Goal: Task Accomplishment & Management: Use online tool/utility

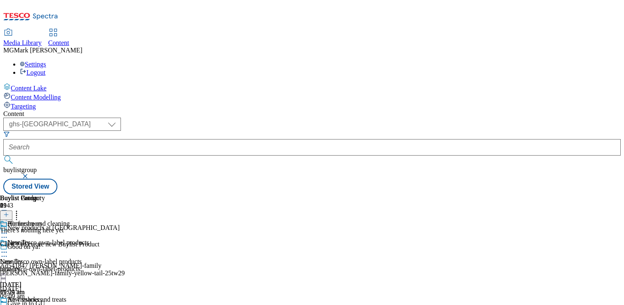
select select "ghs-[GEOGRAPHIC_DATA]"
click at [89, 239] on div "New Tesco own-label products New Tesco own-label products new-tesco-own-label-p…" at bounding box center [44, 267] width 89 height 57
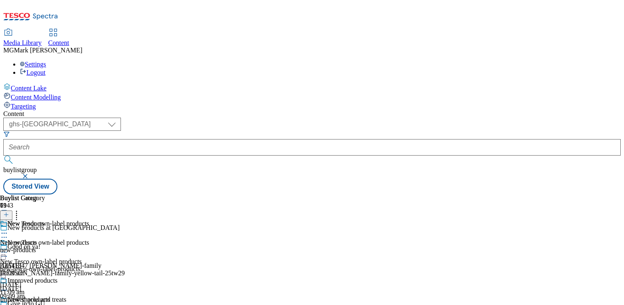
click at [75, 246] on div "new-products" at bounding box center [37, 249] width 75 height 7
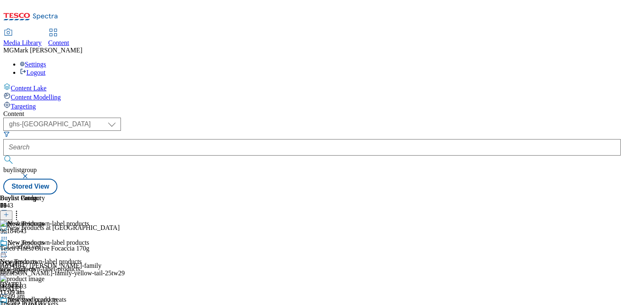
scroll to position [137, 0]
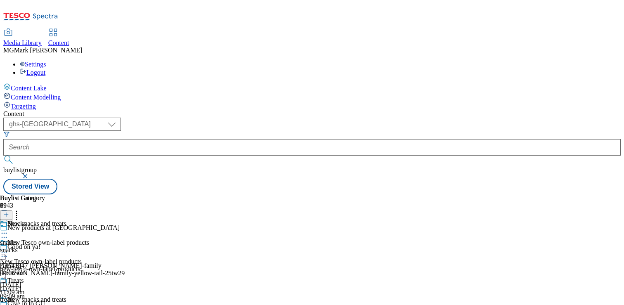
click at [89, 265] on div "new-tesco-own-label-products" at bounding box center [44, 268] width 89 height 7
click at [45, 246] on div "frozen" at bounding box center [22, 249] width 45 height 7
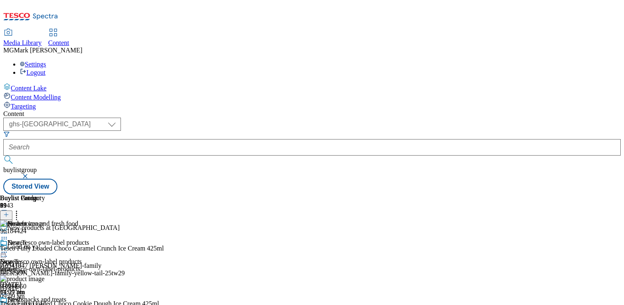
click at [21, 209] on icon at bounding box center [16, 213] width 8 height 8
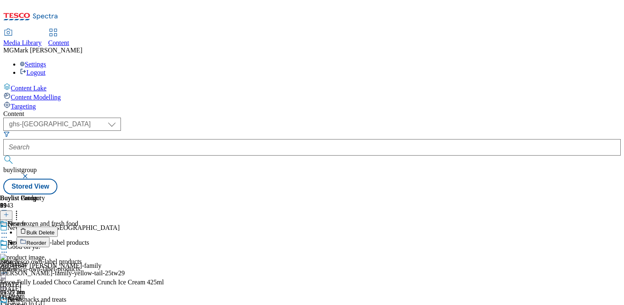
click at [54, 230] on span "Bulk Delete" at bounding box center [40, 233] width 28 height 6
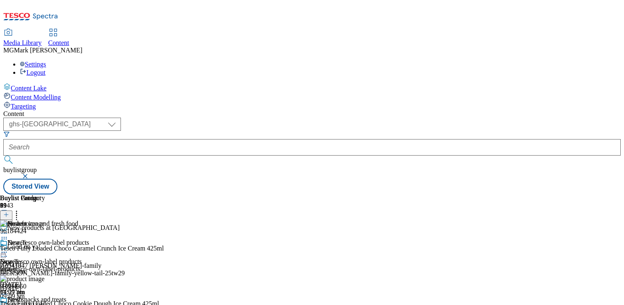
scroll to position [6853, 0]
click at [611, 194] on div "Content ( optional ) Dotcom CZ Dotcom SK ghs-roi ghs-uk Phones [GEOGRAPHIC_DATA…" at bounding box center [312, 152] width 618 height 84
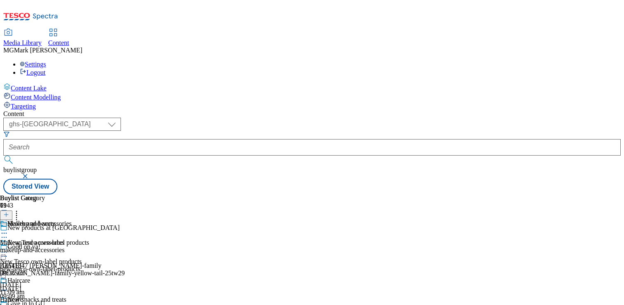
scroll to position [332, 0]
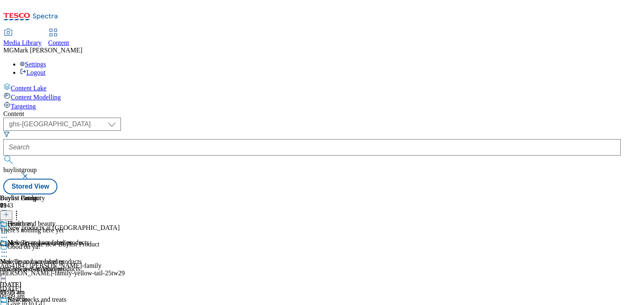
scroll to position [2, 0]
click at [8, 215] on line at bounding box center [6, 215] width 4 height 0
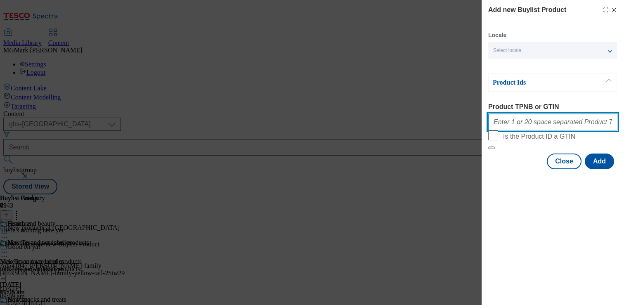
click at [555, 130] on input "Product TPNB or GTIN" at bounding box center [552, 122] width 129 height 17
paste input "67407903 96770630 96495183 93995051 96715696 96766590 97075609 96973717 9671569…"
type input "67407903 96770630 96495183 93995051 96715696 96766590 97075609 96973717 9671569…"
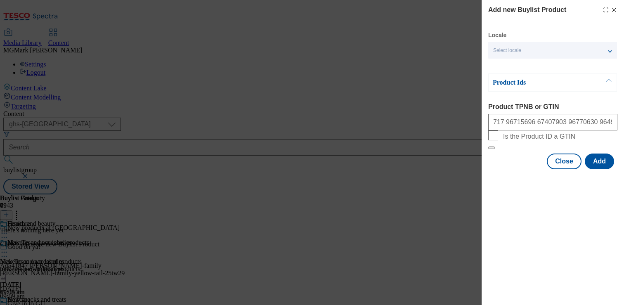
click at [608, 182] on div "Modal" at bounding box center [553, 177] width 142 height 12
click at [603, 169] on button "Add" at bounding box center [599, 162] width 29 height 16
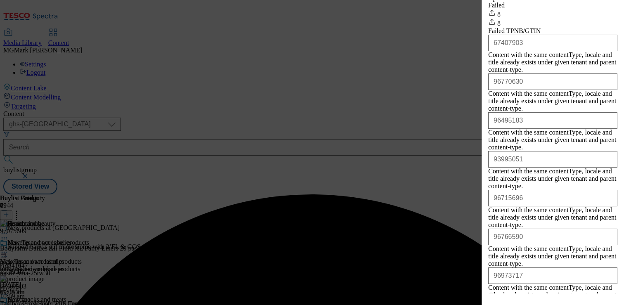
scroll to position [194, 0]
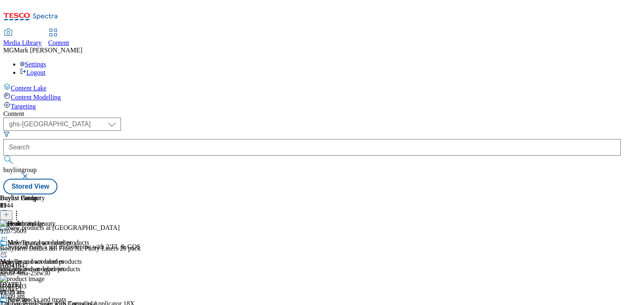
scroll to position [74, 0]
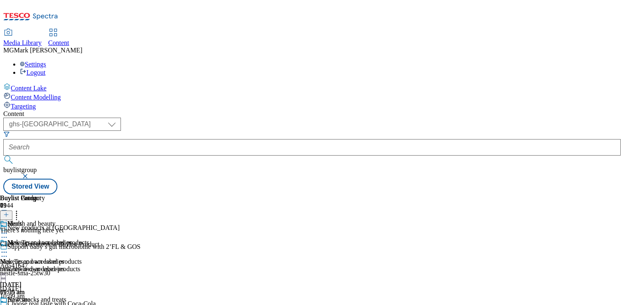
click at [6, 213] on line at bounding box center [6, 215] width 0 height 4
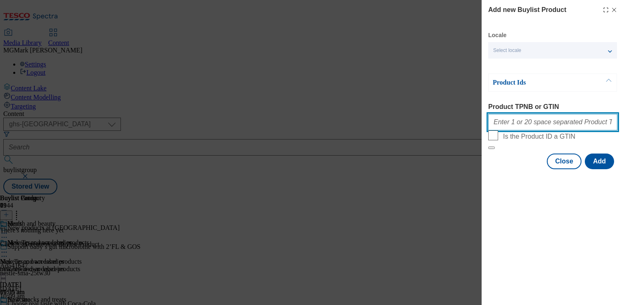
click at [535, 127] on input "Product TPNB or GTIN" at bounding box center [552, 122] width 129 height 17
paste input "96547641 96544696 71226040 71198291 71198360 96926694 96869882 96397967 9677278…"
type input "96547641 96544696 71226040 71198291 71198360 96926694 96869882 96397967 9677278…"
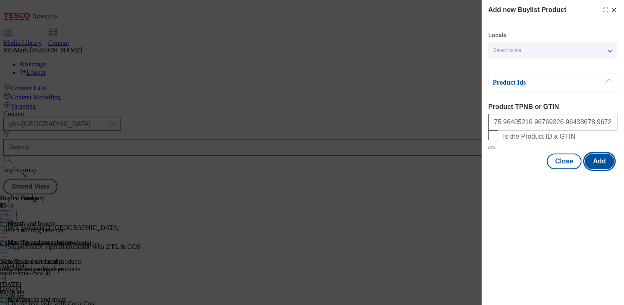
click at [599, 169] on button "Add" at bounding box center [599, 162] width 29 height 16
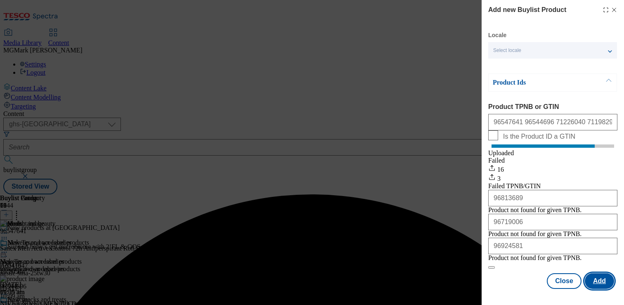
scroll to position [31, 0]
click at [562, 289] on button "Close" at bounding box center [564, 281] width 35 height 16
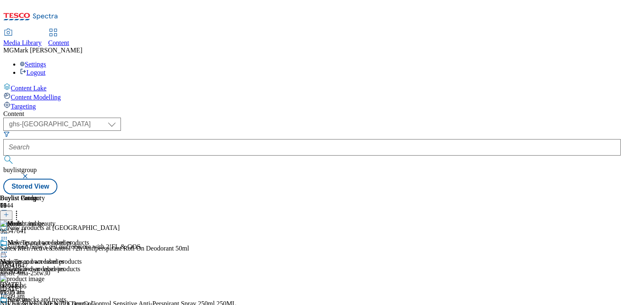
click at [89, 265] on div "new-tesco-own-label-products" at bounding box center [44, 268] width 89 height 7
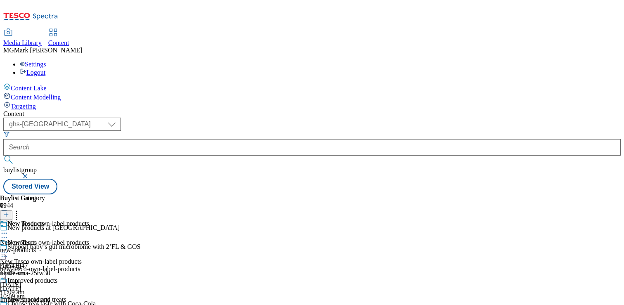
scroll to position [1291, 0]
click at [75, 277] on div "Dog food and accessories Dog food and accessories dogfood-accesories [DATE] 09:…" at bounding box center [37, 305] width 75 height 57
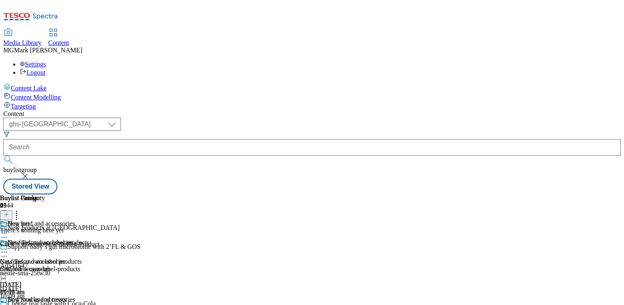
click at [99, 194] on header "Buylist Product 0" at bounding box center [49, 207] width 99 height 26
click at [9, 212] on icon at bounding box center [6, 215] width 6 height 6
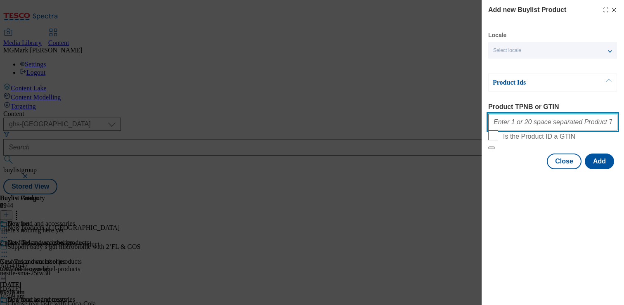
click at [558, 130] on input "Product TPNB or GTIN" at bounding box center [552, 122] width 129 height 17
paste input "96396260 96710344 96711723 96712336 96712394 96771616 96772696 96809758 9681057…"
type input "96396260 96710344 96711723 96712336 96712394 96771616 96772696 96809758 9681057…"
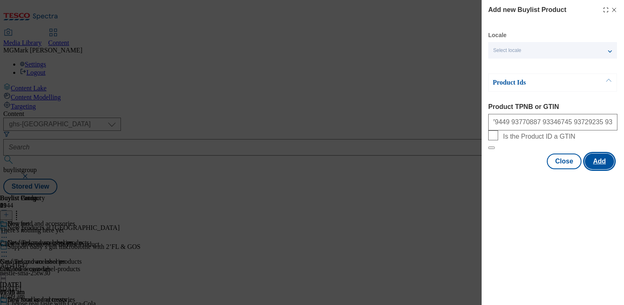
scroll to position [0, 0]
click at [593, 169] on button "Add" at bounding box center [599, 162] width 29 height 16
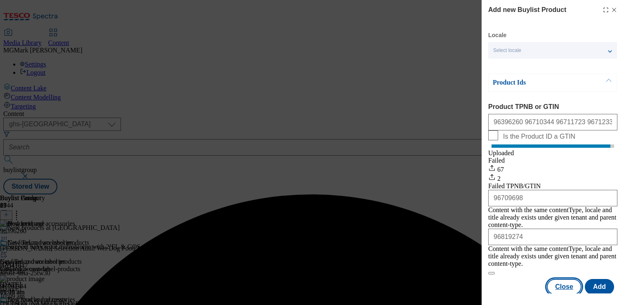
click at [568, 285] on button "Close" at bounding box center [564, 287] width 35 height 16
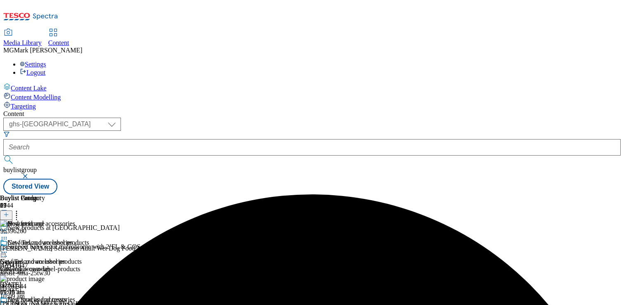
click at [75, 265] on div "Catfood-accesories" at bounding box center [37, 268] width 75 height 7
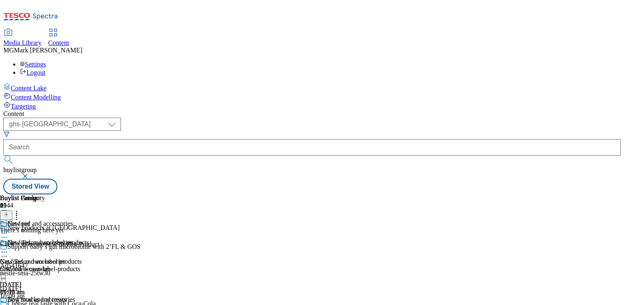
scroll to position [0, 109]
click at [12, 211] on button at bounding box center [6, 215] width 12 height 9
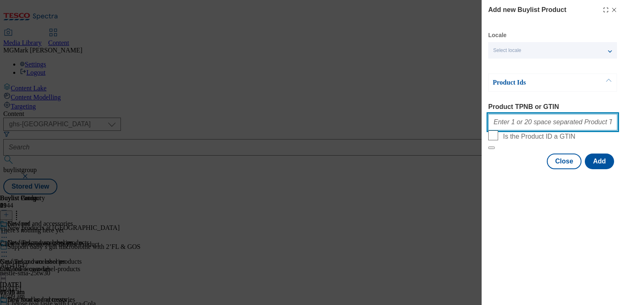
click at [549, 127] on input "Product TPNB or GTIN" at bounding box center [552, 122] width 129 height 17
paste input "93768120 93946853 96097297 96426750 96642447 96815445 96869818 96870810 9680944…"
type input "93768120 93946853 96097297 96426750 96642447 96815445 96869818 96870810 9680944…"
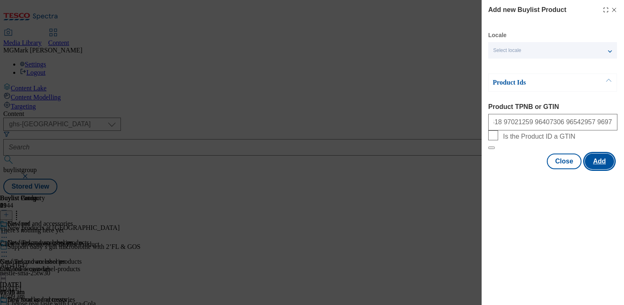
click at [604, 169] on button "Add" at bounding box center [599, 162] width 29 height 16
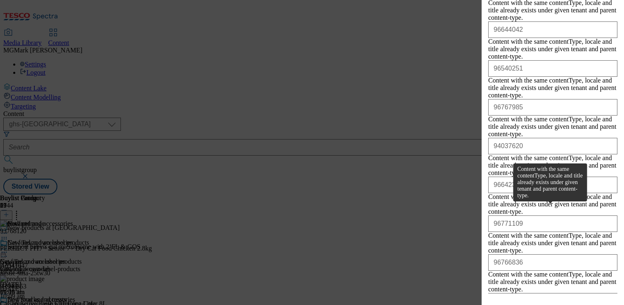
scroll to position [1238, 0]
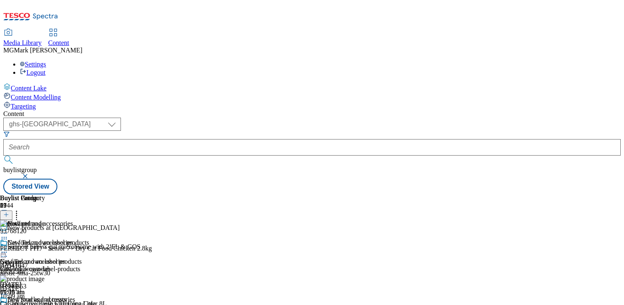
scroll to position [580, 0]
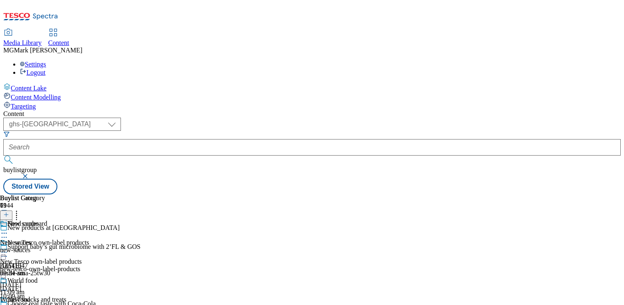
scroll to position [332, 0]
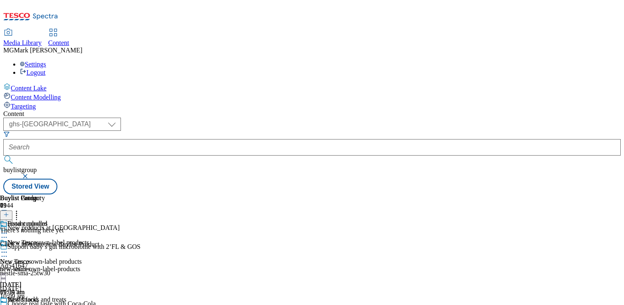
scroll to position [0, 109]
click at [9, 212] on icon at bounding box center [6, 215] width 6 height 6
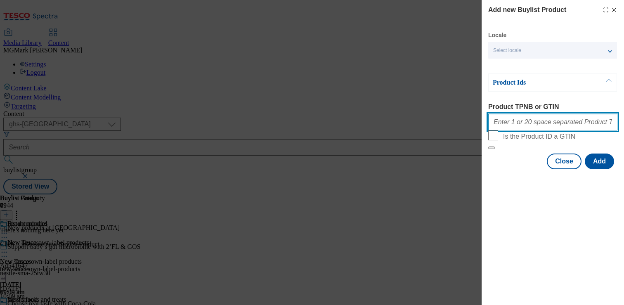
click at [522, 128] on input "Product TPNB or GTIN" at bounding box center [552, 122] width 129 height 17
paste input "96877002 96881906 96777247 96709433 97024227 96977638 96877002 96881906 9677724…"
type input "96877002 96881906 96777247 96709433 97024227 96977638 96877002 96881906 9677724…"
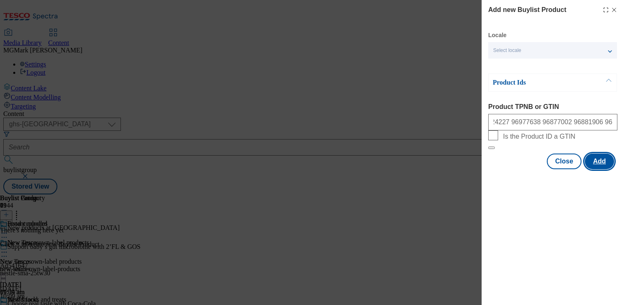
click at [594, 169] on button "Add" at bounding box center [599, 162] width 29 height 16
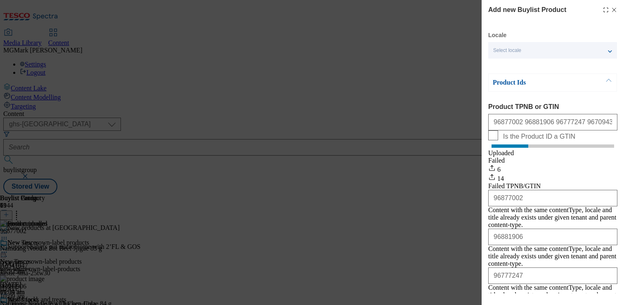
scroll to position [390, 0]
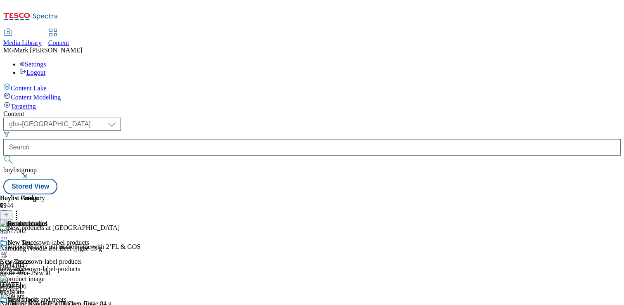
scroll to position [284, 0]
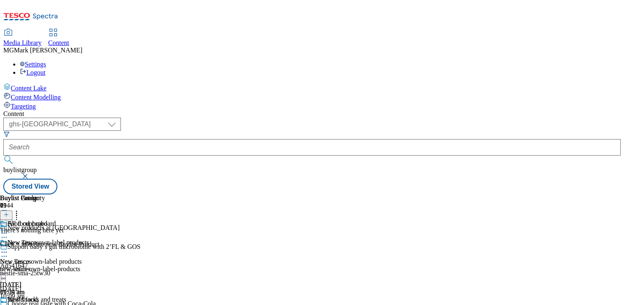
click at [9, 212] on icon at bounding box center [6, 215] width 6 height 6
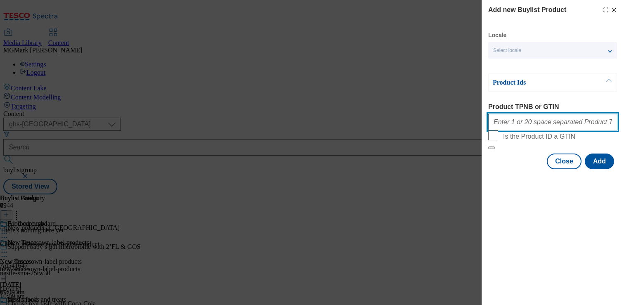
click at [552, 128] on input "Product TPNB or GTIN" at bounding box center [552, 122] width 129 height 17
paste input "96980940 93163477 83664798 96767478"
type input "96980940 93163477 83664798 96767478"
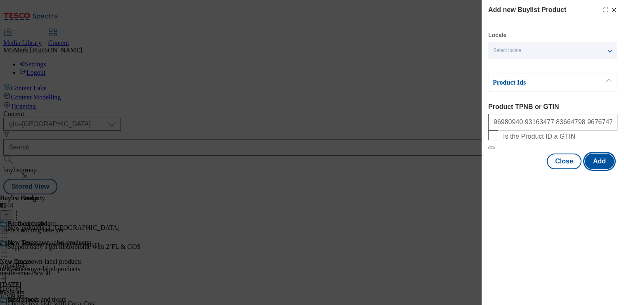
click at [592, 169] on button "Add" at bounding box center [599, 162] width 29 height 16
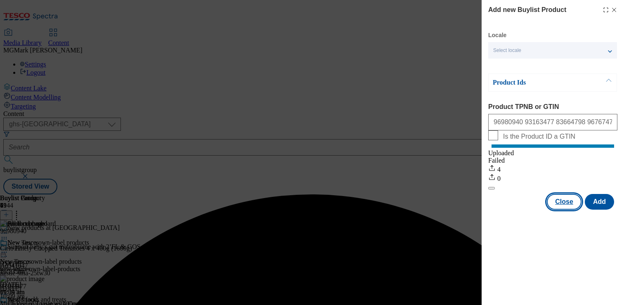
click at [574, 210] on button "Close" at bounding box center [564, 202] width 35 height 16
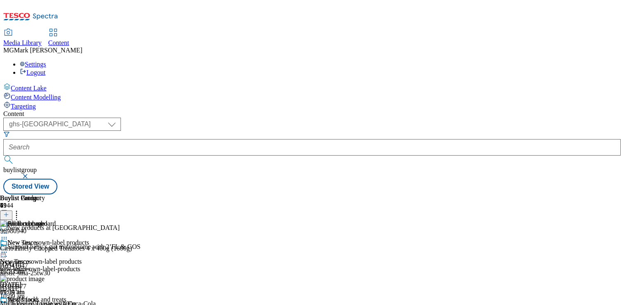
scroll to position [685, 0]
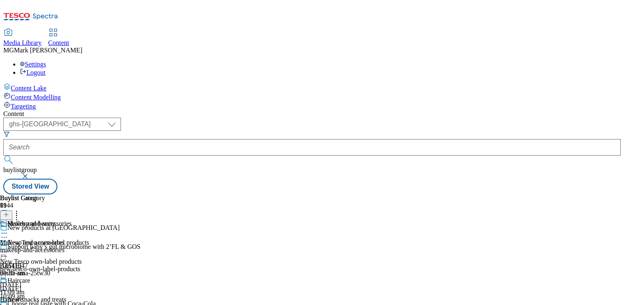
scroll to position [182, 0]
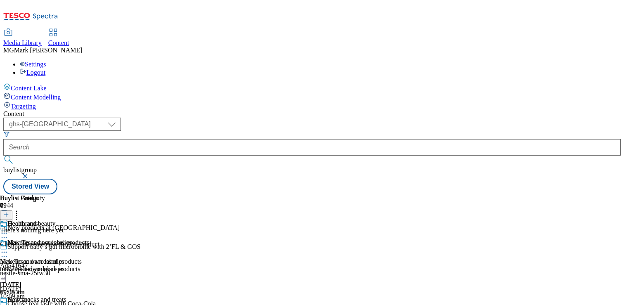
scroll to position [0, 109]
click at [9, 212] on icon at bounding box center [6, 215] width 6 height 6
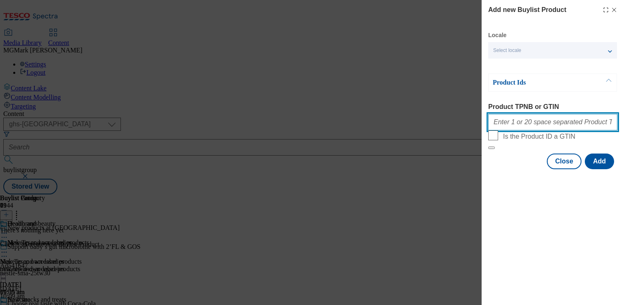
click at [548, 130] on input "Product TPNB or GTIN" at bounding box center [552, 122] width 129 height 17
paste input "96813539 96484357 96814734 96923288 96311592 96981460 96427490 96298347 9687758…"
type input "96813539 96484357 96814734 96923288 96311592 96981460 96427490 96298347 9687758…"
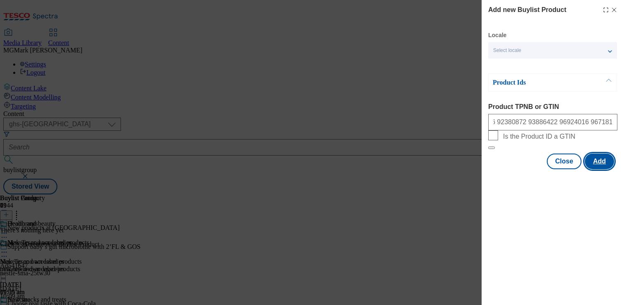
scroll to position [0, 0]
click at [607, 169] on button "Add" at bounding box center [599, 162] width 29 height 16
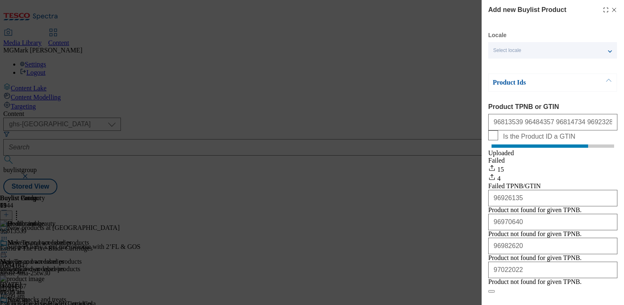
scroll to position [64, 0]
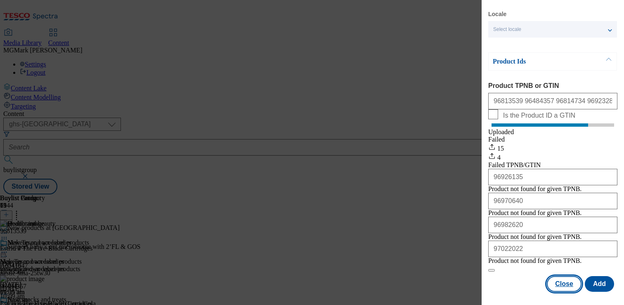
click at [559, 288] on button "Close" at bounding box center [564, 284] width 35 height 16
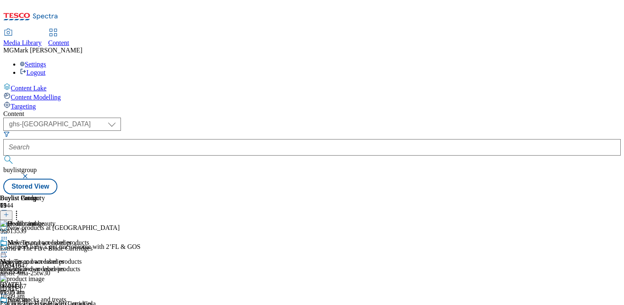
scroll to position [332, 0]
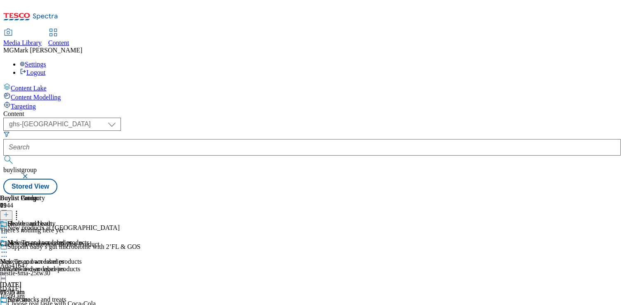
click at [8, 215] on line at bounding box center [6, 215] width 4 height 0
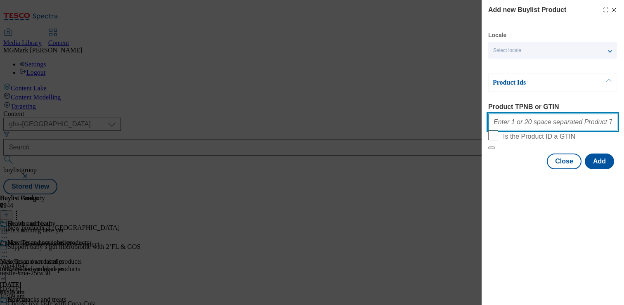
click at [563, 127] on input "Product TPNB or GTIN" at bounding box center [552, 122] width 129 height 17
paste input "96772166 96434331 96880959 96540683 96876458"
type input "96772166 96434331 96880959 96540683 96876458"
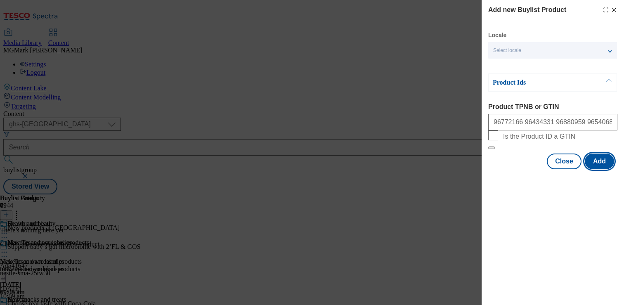
click at [598, 169] on button "Add" at bounding box center [599, 162] width 29 height 16
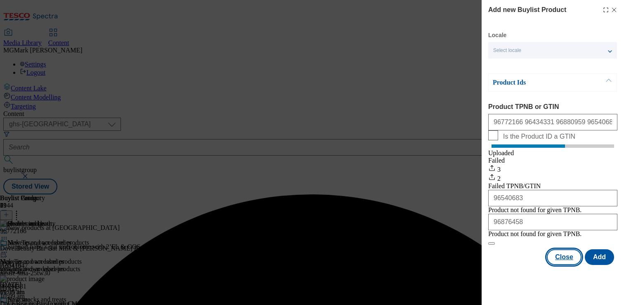
click at [574, 265] on button "Close" at bounding box center [564, 257] width 35 height 16
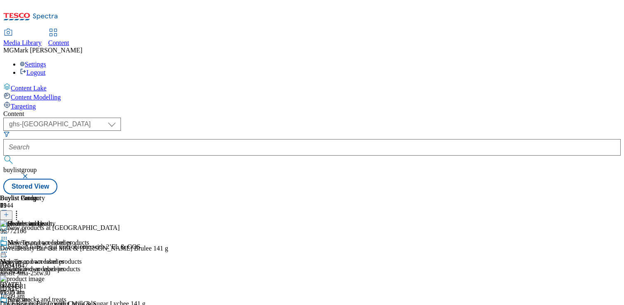
scroll to position [254, 0]
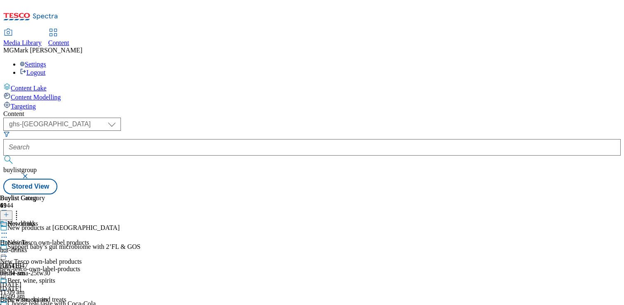
scroll to position [31, 0]
click at [95, 277] on div "Beer, wine, spirits Beer, wine, spirits beer-wine-spirits [DATE] 09:34 am" at bounding box center [47, 305] width 95 height 57
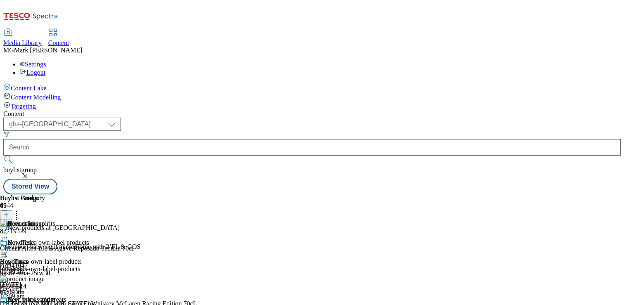
scroll to position [1514, 0]
click at [6, 213] on line at bounding box center [6, 215] width 0 height 4
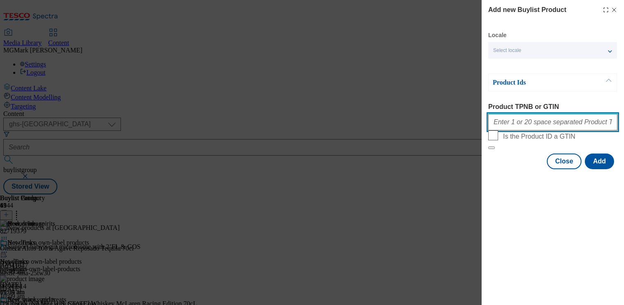
click at [569, 126] on input "Product TPNB or GTIN" at bounding box center [552, 122] width 129 height 17
paste input "96175251 96923743 96629654 96643982 96713888 96713888 96873997 96873997 9681464…"
type input "96175251 96923743 96629654 96643982 96713888 96713888 96873997 96873997 9681464…"
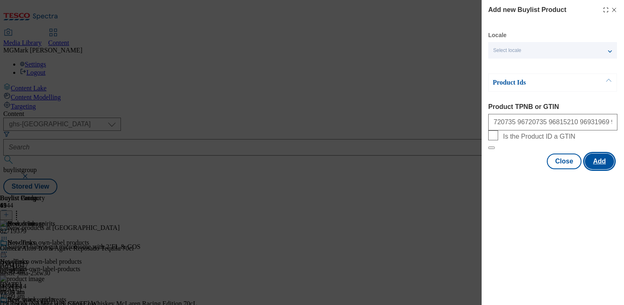
click at [600, 169] on button "Add" at bounding box center [599, 162] width 29 height 16
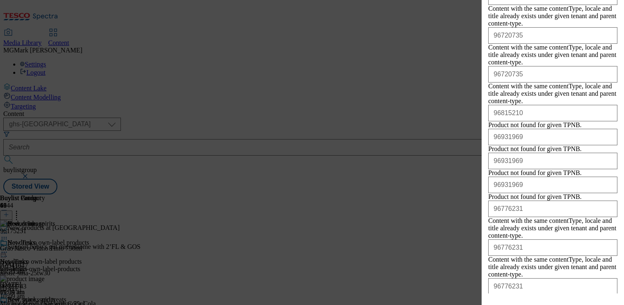
scroll to position [553, 0]
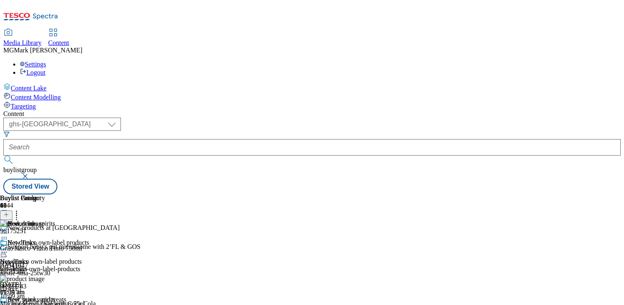
scroll to position [677, 0]
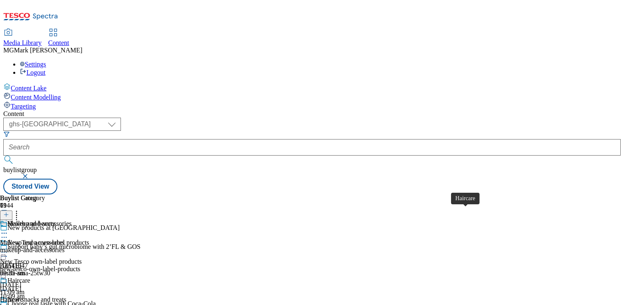
scroll to position [51, 0]
click at [72, 303] on div "haircare" at bounding box center [36, 306] width 72 height 7
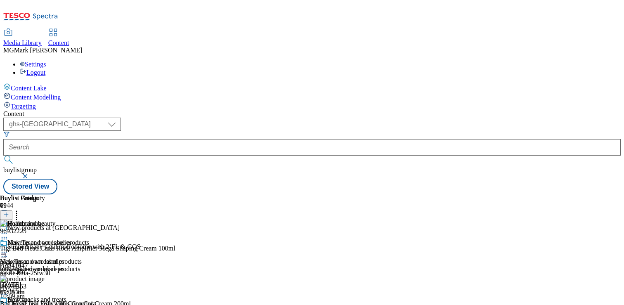
scroll to position [0, 109]
click at [9, 212] on icon at bounding box center [6, 215] width 6 height 6
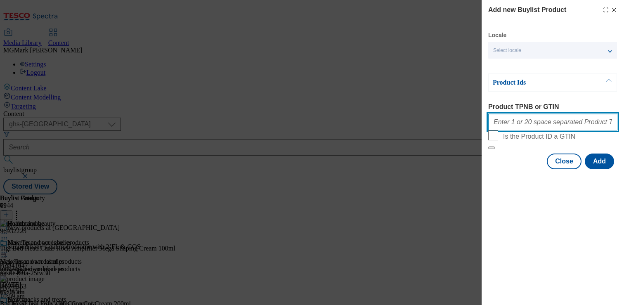
click at [575, 130] on input "Product TPNB or GTIN" at bounding box center [552, 122] width 129 height 17
paste input "96406463 97021806 96533219 96715932 96535718 96098083 97017576 96534040 9644040…"
type input "96406463 97021806 96533219 96715932 96535718 96098083 97017576 96534040 9644040…"
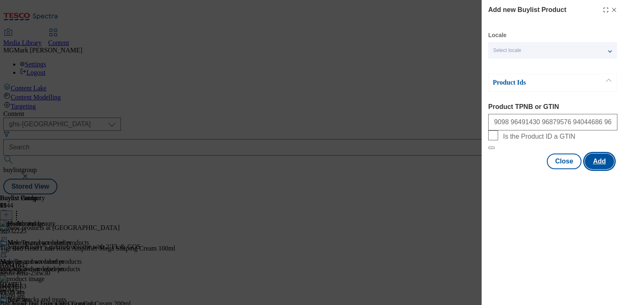
click at [599, 169] on button "Add" at bounding box center [599, 162] width 29 height 16
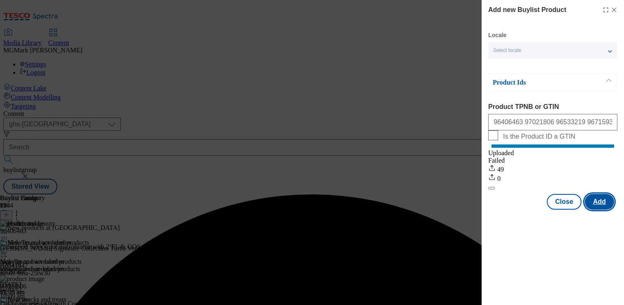
scroll to position [0, 0]
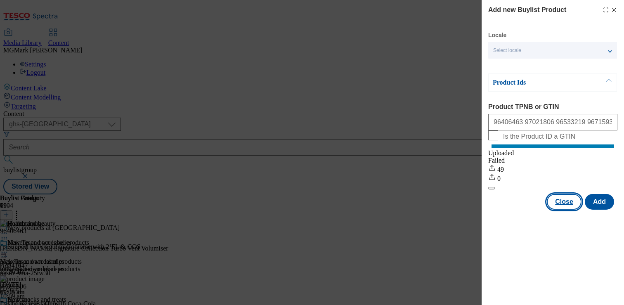
click at [557, 210] on button "Close" at bounding box center [564, 202] width 35 height 16
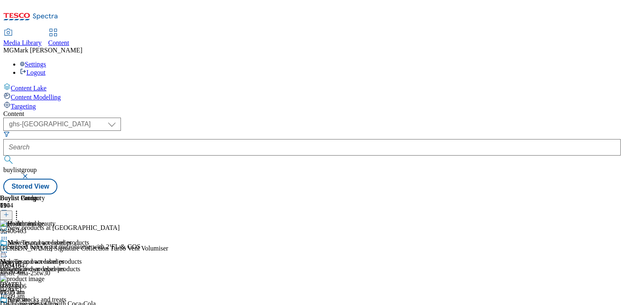
scroll to position [504, 0]
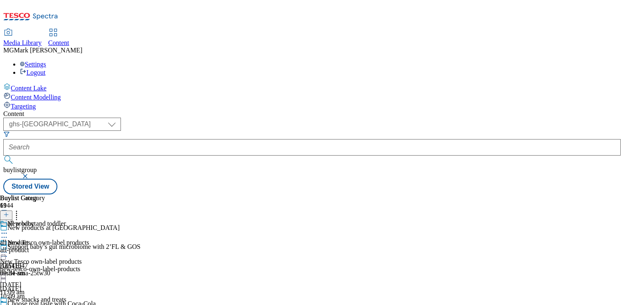
click at [45, 220] on div "all product all product all-product [DATE] 09:34 am" at bounding box center [22, 248] width 45 height 57
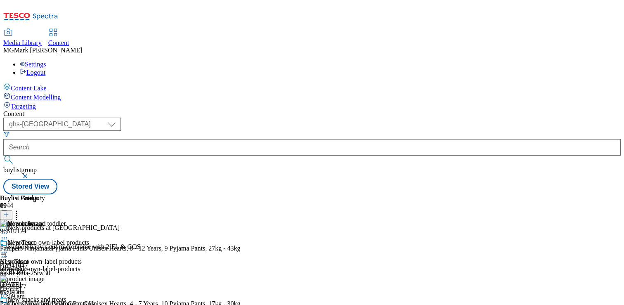
scroll to position [0, 109]
click at [9, 212] on icon at bounding box center [6, 215] width 6 height 6
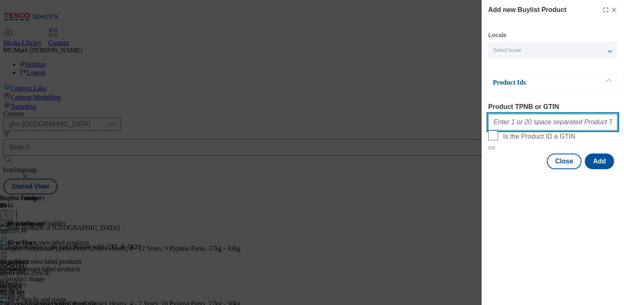
click at [542, 130] on input "Product TPNB or GTIN" at bounding box center [552, 122] width 129 height 17
paste input "96766970 96981805 96707591 96774390 96774112 96717354 96766485 96713986 9681172…"
type input "96766970 96981805 96707591 96774390 96774112 96717354 96766485 96713986 9681172…"
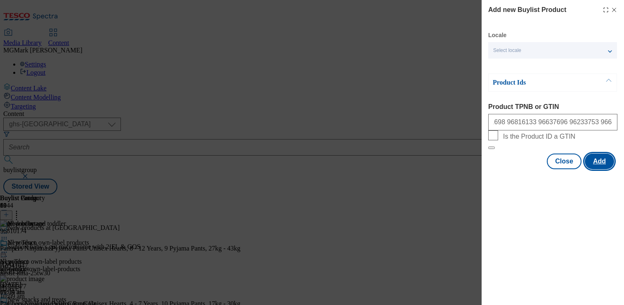
click at [606, 169] on button "Add" at bounding box center [599, 162] width 29 height 16
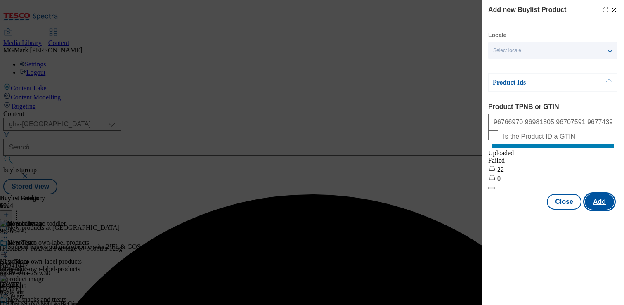
scroll to position [0, 0]
click at [562, 209] on button "Close" at bounding box center [564, 202] width 35 height 16
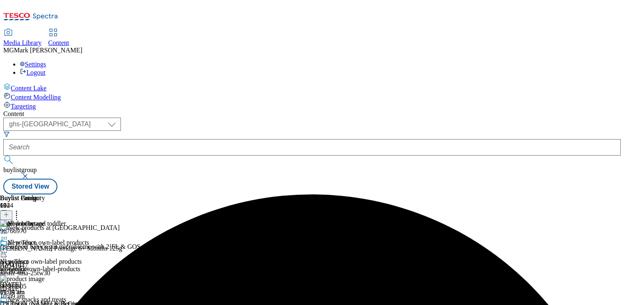
click at [89, 296] on div "New snacks and treats" at bounding box center [44, 305] width 89 height 19
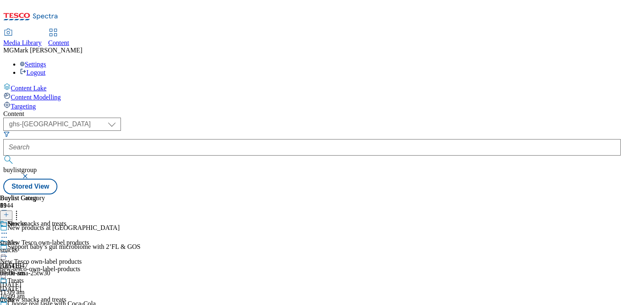
click at [66, 303] on div "treats" at bounding box center [33, 306] width 66 height 7
click at [9, 212] on icon at bounding box center [6, 215] width 6 height 6
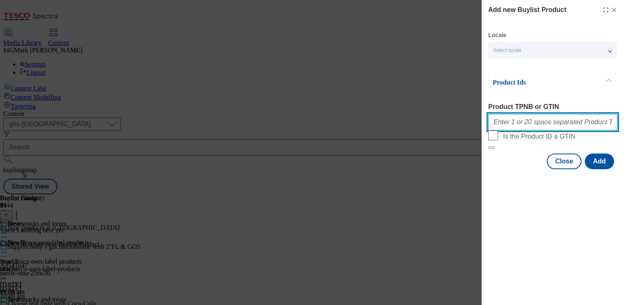
click at [532, 130] on input "Product TPNB or GTIN" at bounding box center [552, 122] width 129 height 17
paste input "96395255 96631063 86461797 86461774 96428460 96779591 96779350 96713842 9617955…"
type input "96395255 96631063 86461797 86461774 96428460 96779591 96779350 96713842 9617955…"
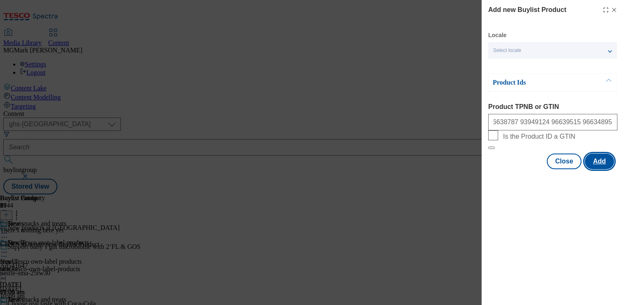
click at [599, 169] on button "Add" at bounding box center [599, 162] width 29 height 16
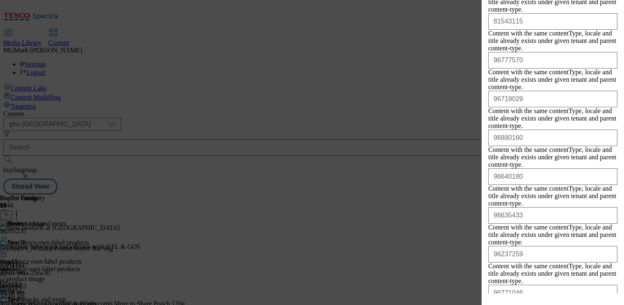
scroll to position [1694, 0]
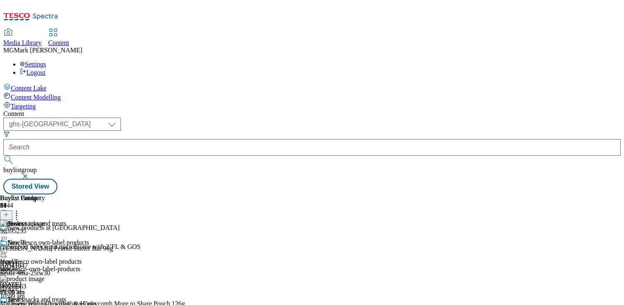
click at [66, 239] on div "Snacks snacks snacks [DATE] 09:06 am" at bounding box center [33, 267] width 66 height 57
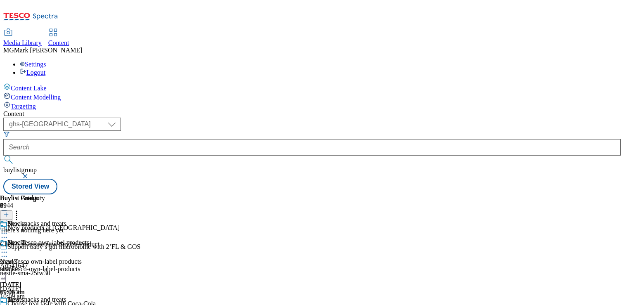
scroll to position [0, 109]
click at [9, 212] on icon at bounding box center [6, 215] width 6 height 6
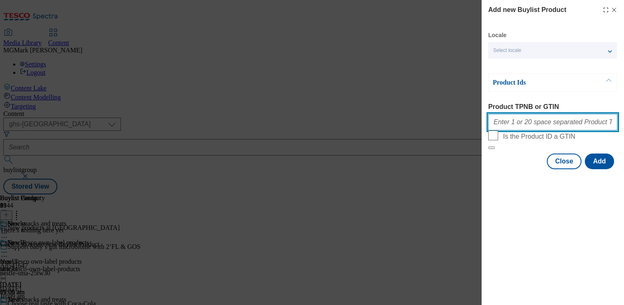
click at [525, 129] on input "Product TPNB or GTIN" at bounding box center [552, 122] width 129 height 17
paste input "Snacks Snacks Snacks Snacks Snacks Snacks Snacks Snacks Snacks Snacks Snacks Sn…"
type input "Snacks Snacks Snacks Snacks Snacks Snacks Snacks Snacks Snacks Snacks Snacks Sn…"
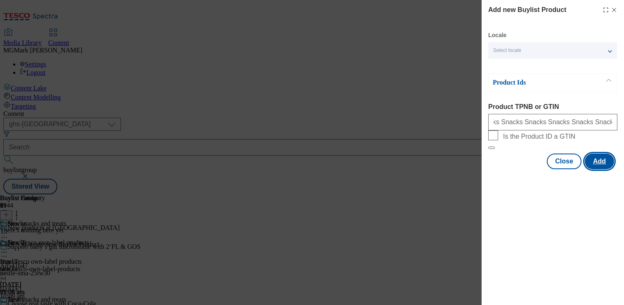
scroll to position [0, 0]
click at [594, 169] on button "Add" at bounding box center [599, 162] width 29 height 16
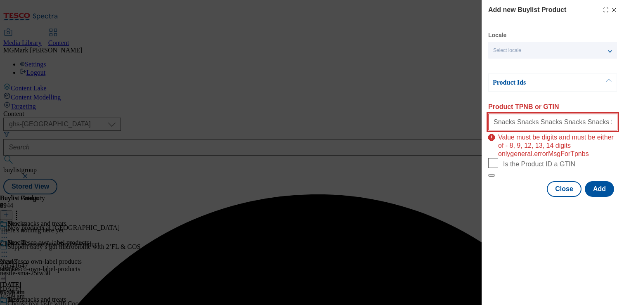
click at [516, 123] on input "Snacks Snacks Snacks Snacks Snacks Snacks Snacks Snacks Snacks Snacks Snacks Sn…" at bounding box center [552, 122] width 129 height 17
click at [516, 122] on input "Snacks Snacks Snacks Snacks Snacks Snacks Snacks Snacks Snacks Snacks Snacks Sn…" at bounding box center [552, 122] width 129 height 17
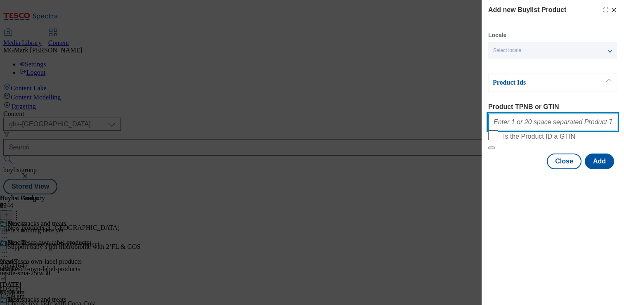
paste input "96874748 96874748 96875056 96875056 96712090 96712090 96884385 96884385 9692207…"
type input "96874748 96874748 96875056 96875056 96712090 96712090 96884385 96884385 9692207…"
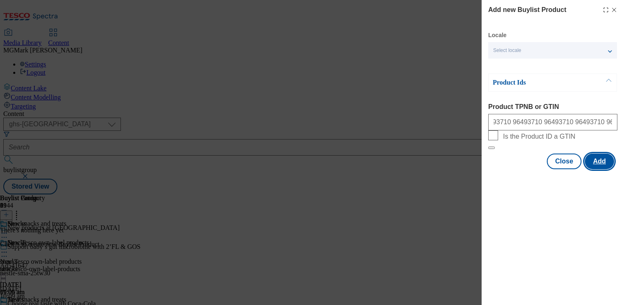
click at [594, 169] on button "Add" at bounding box center [599, 162] width 29 height 16
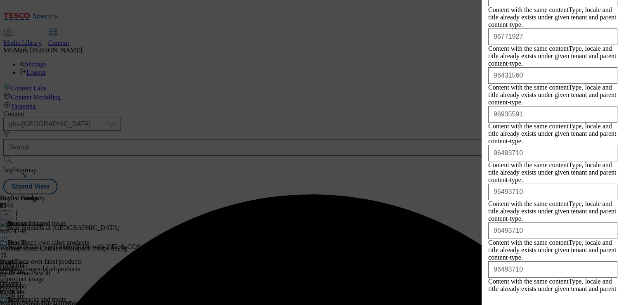
scroll to position [1075, 0]
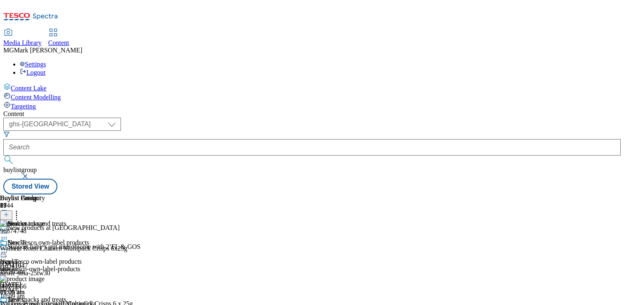
scroll to position [81, 0]
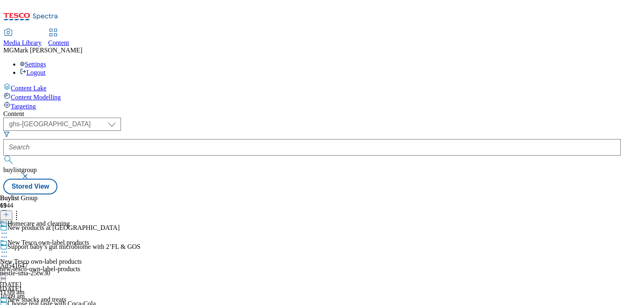
scroll to position [1365, 0]
click at [45, 246] on div "laundry" at bounding box center [22, 249] width 45 height 7
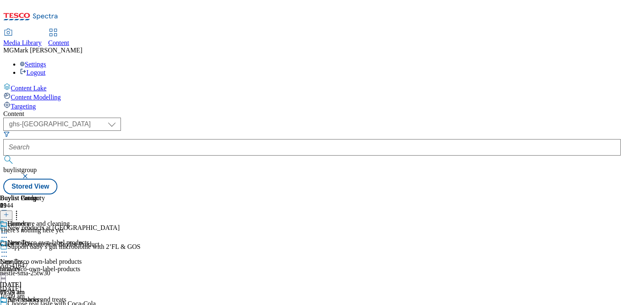
scroll to position [19, 0]
click at [9, 212] on icon at bounding box center [6, 215] width 6 height 6
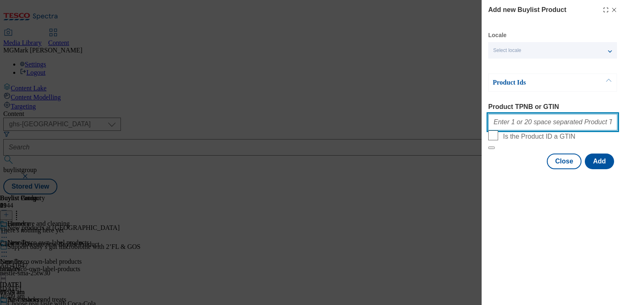
click at [551, 124] on input "Product TPNB or GTIN" at bounding box center [552, 122] width 129 height 17
paste input "80487678 79241924 96632183 96635335 96631126 96496723"
type input "80487678 79241924 96632183 96635335 96631126 96496723"
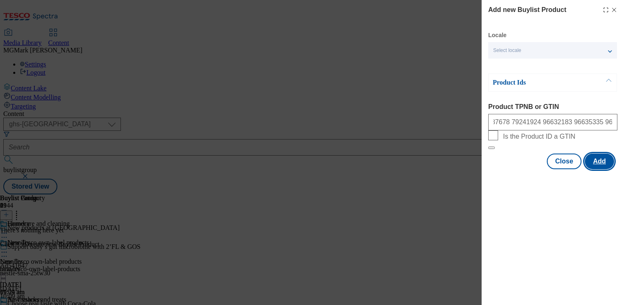
click at [606, 169] on button "Add" at bounding box center [599, 162] width 29 height 16
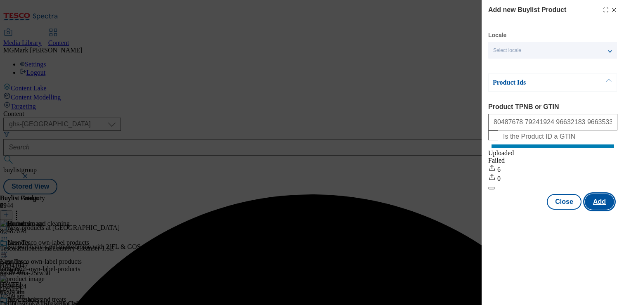
scroll to position [0, 0]
click at [572, 210] on button "Close" at bounding box center [564, 202] width 35 height 16
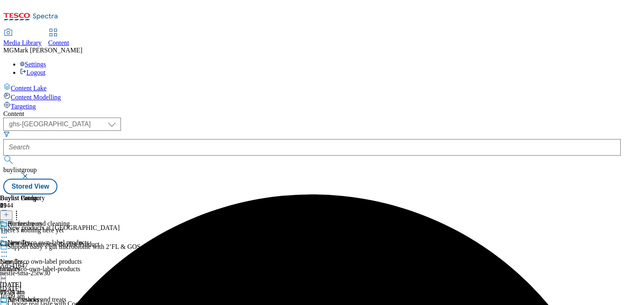
scroll to position [0, 109]
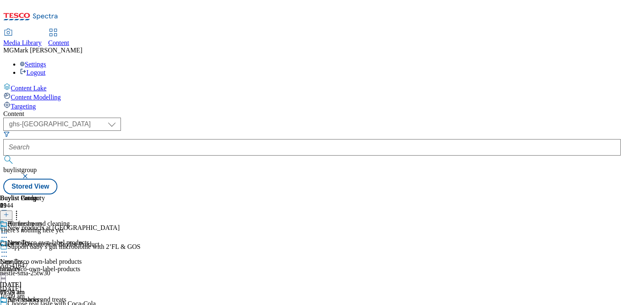
click at [9, 212] on icon at bounding box center [6, 215] width 6 height 6
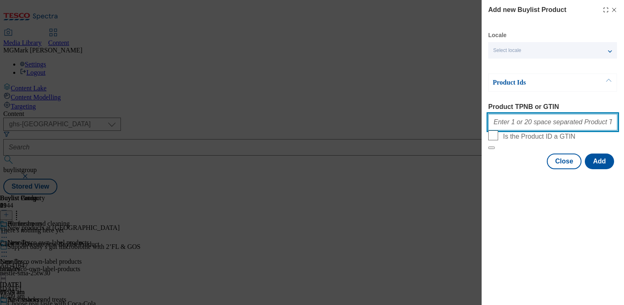
click at [559, 127] on input "Product TPNB or GTIN" at bounding box center [552, 122] width 129 height 17
paste input "97019862 96983285 96978810 85999116 97019960 93600076 96870620 96971437 9697178…"
type input "97019862 96983285 96978810 85999116 97019960 93600076 96870620 96971437 9697178…"
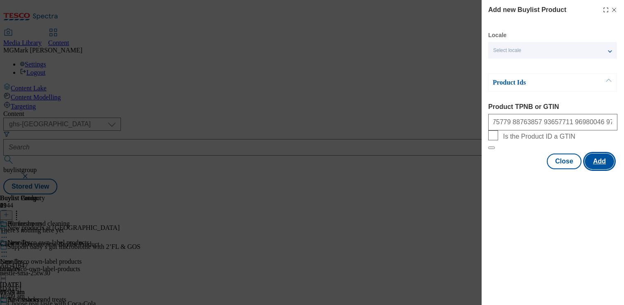
scroll to position [0, 0]
click at [608, 169] on button "Add" at bounding box center [599, 162] width 29 height 16
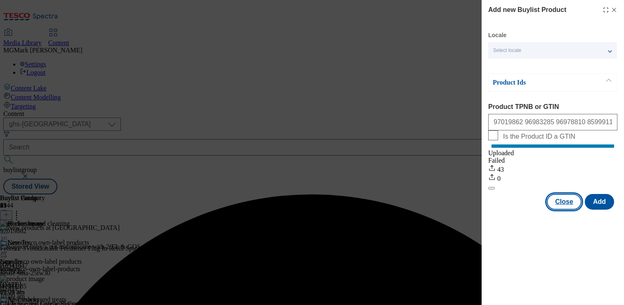
click at [573, 209] on button "Close" at bounding box center [564, 202] width 35 height 16
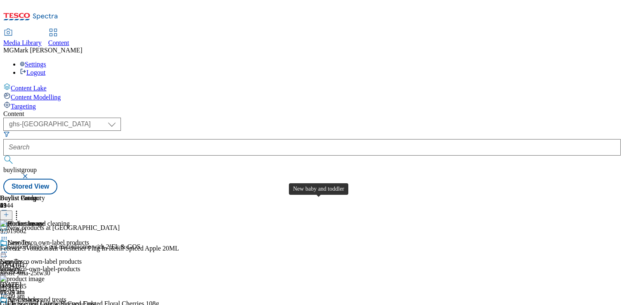
scroll to position [558, 0]
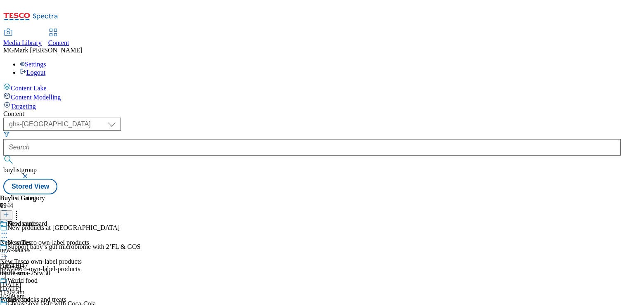
scroll to position [81, 0]
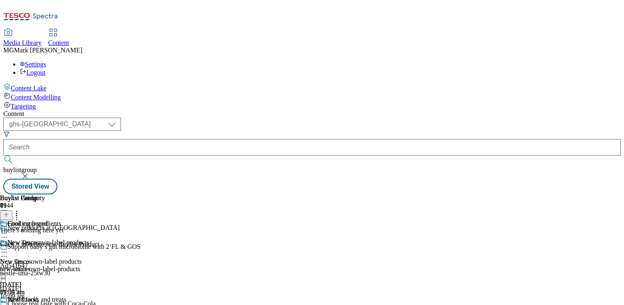
click at [6, 213] on line at bounding box center [6, 215] width 0 height 4
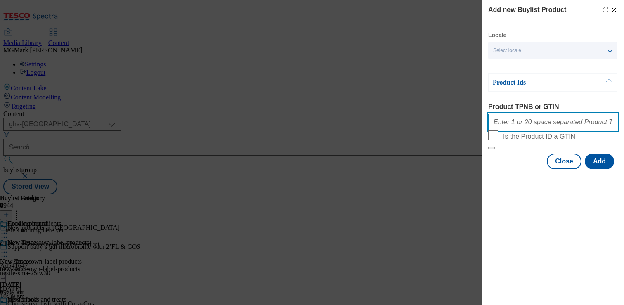
click at [544, 130] on input "Product TPNB or GTIN" at bounding box center [552, 122] width 129 height 17
paste input "96483060 96483060 96483060 96778217 96778217 96778217 96869438 96869438 9686943…"
type input "96483060 96483060 96483060 96778217 96778217 96778217 96869438 96869438 9686943…"
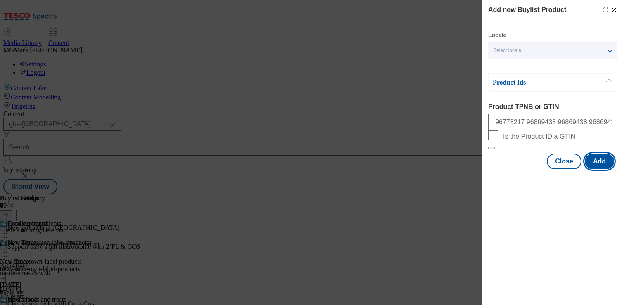
scroll to position [0, 0]
click at [601, 169] on button "Add" at bounding box center [599, 162] width 29 height 16
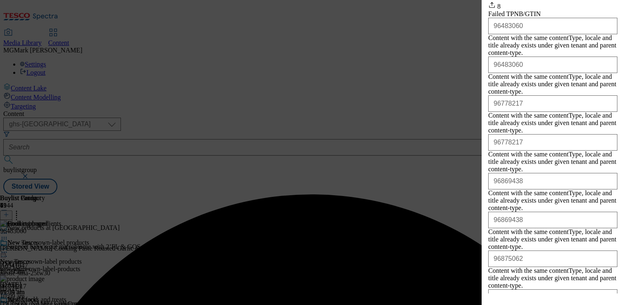
scroll to position [194, 0]
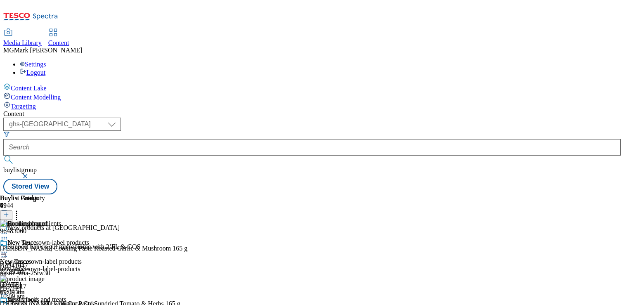
scroll to position [0, 0]
click at [61, 265] on div "new-sauces" at bounding box center [30, 268] width 61 height 7
click at [9, 212] on icon at bounding box center [6, 215] width 6 height 6
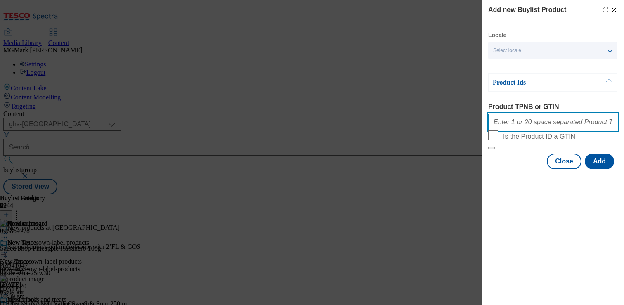
click at [550, 123] on input "Product TPNB or GTIN" at bounding box center [552, 122] width 129 height 17
paste input "97126798"
type input "97126798"
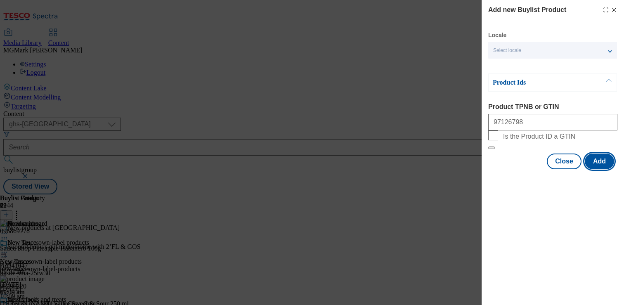
click at [599, 169] on button "Add" at bounding box center [599, 162] width 29 height 16
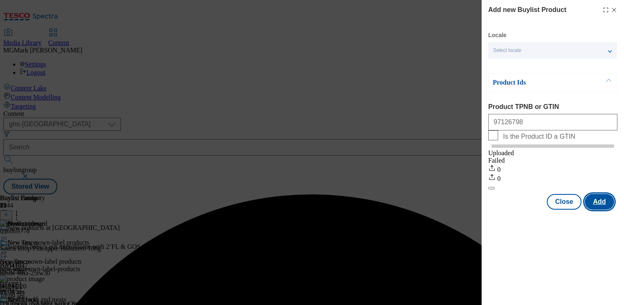
scroll to position [0, 0]
click at [559, 208] on button "Close" at bounding box center [564, 202] width 35 height 16
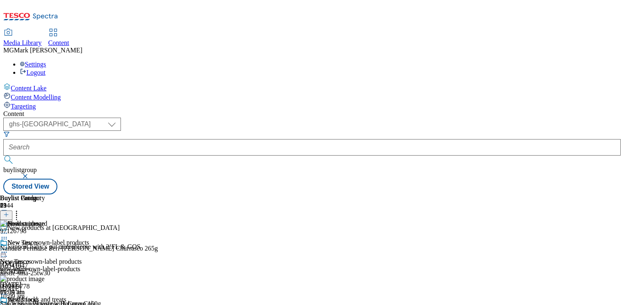
scroll to position [301, 0]
click at [9, 212] on icon at bounding box center [6, 215] width 6 height 6
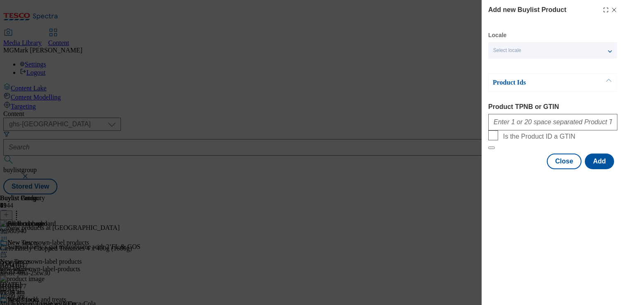
click at [554, 130] on div "Modal" at bounding box center [552, 121] width 129 height 20
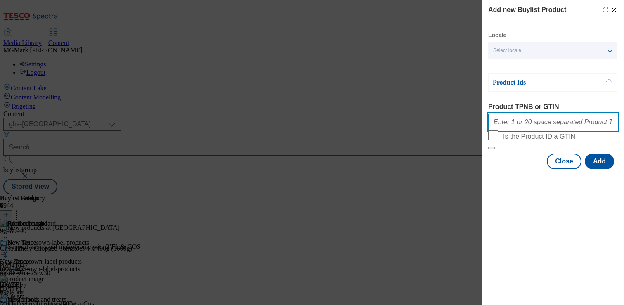
click at [551, 128] on input "Product TPNB or GTIN" at bounding box center [552, 122] width 129 height 17
paste input "96980940 93163477 83664798 96767478"
type input "96980940 93163477 83664798 96767478"
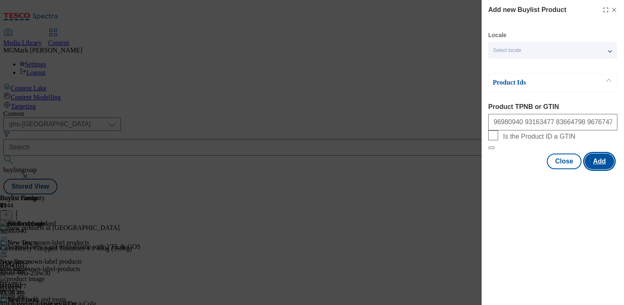
click at [602, 169] on button "Add" at bounding box center [599, 162] width 29 height 16
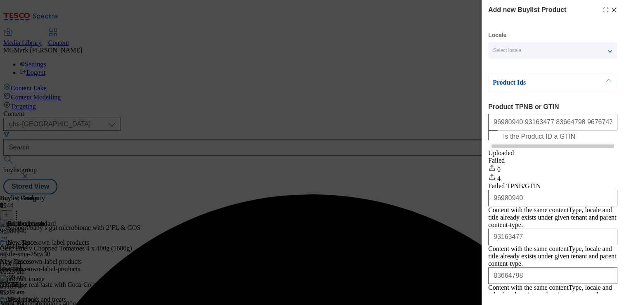
scroll to position [64, 0]
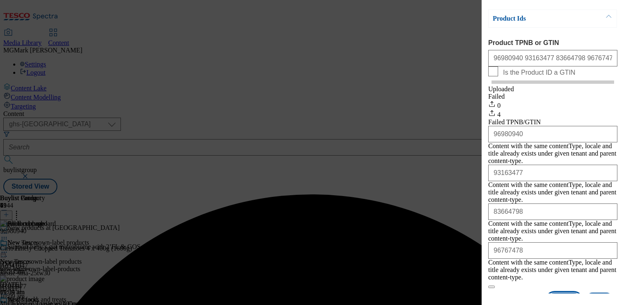
click at [571, 293] on button "Close" at bounding box center [564, 301] width 35 height 16
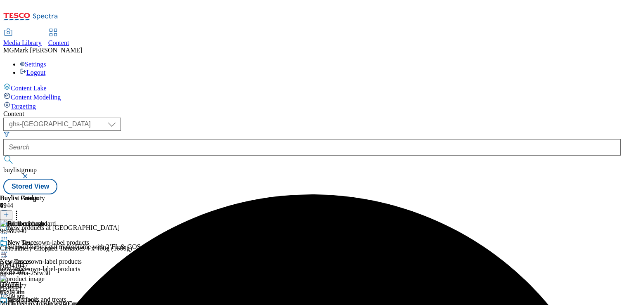
scroll to position [0, 0]
